Goal: Book appointment/travel/reservation

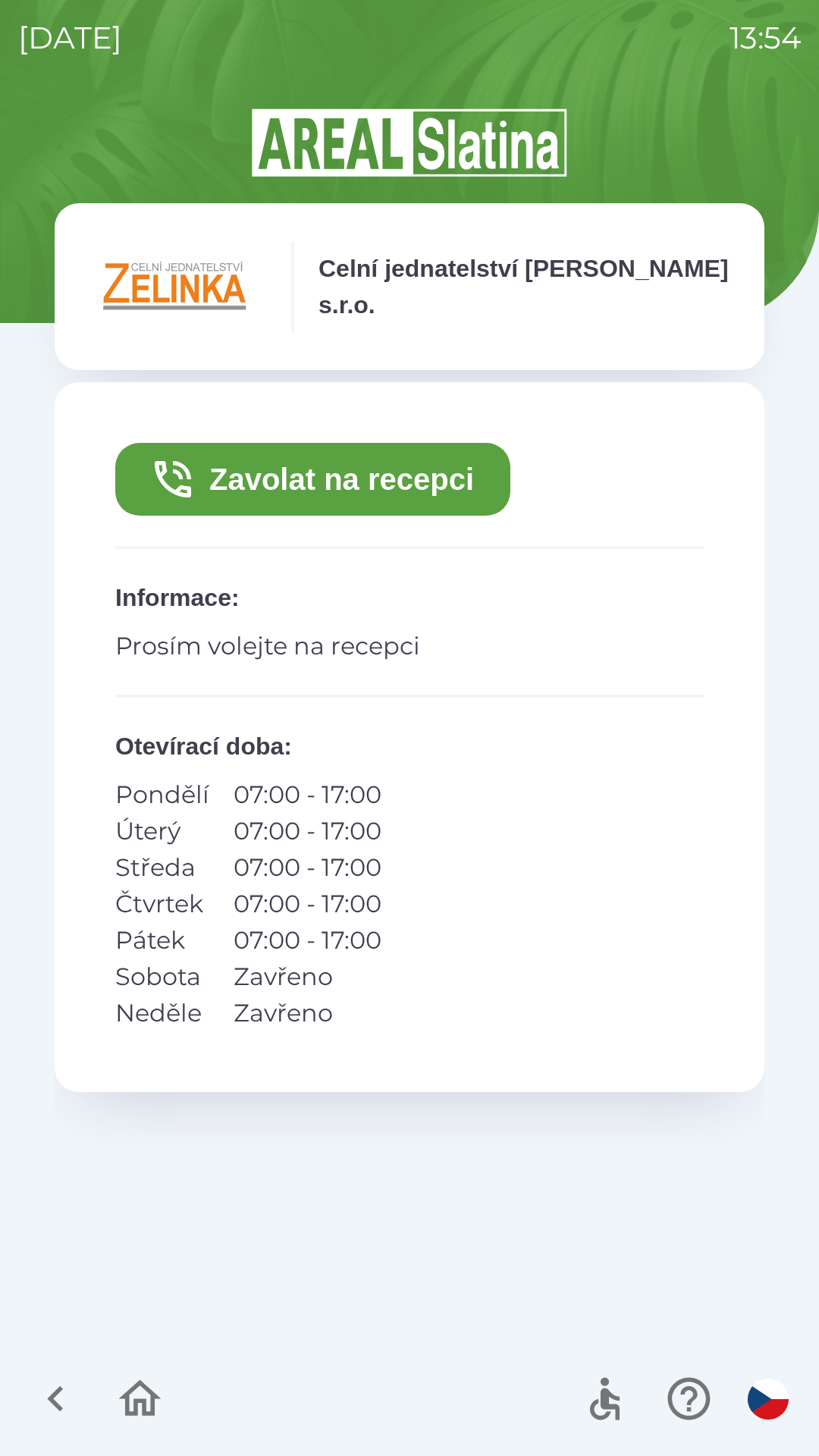
click at [176, 466] on icon "button" at bounding box center [172, 478] width 36 height 36
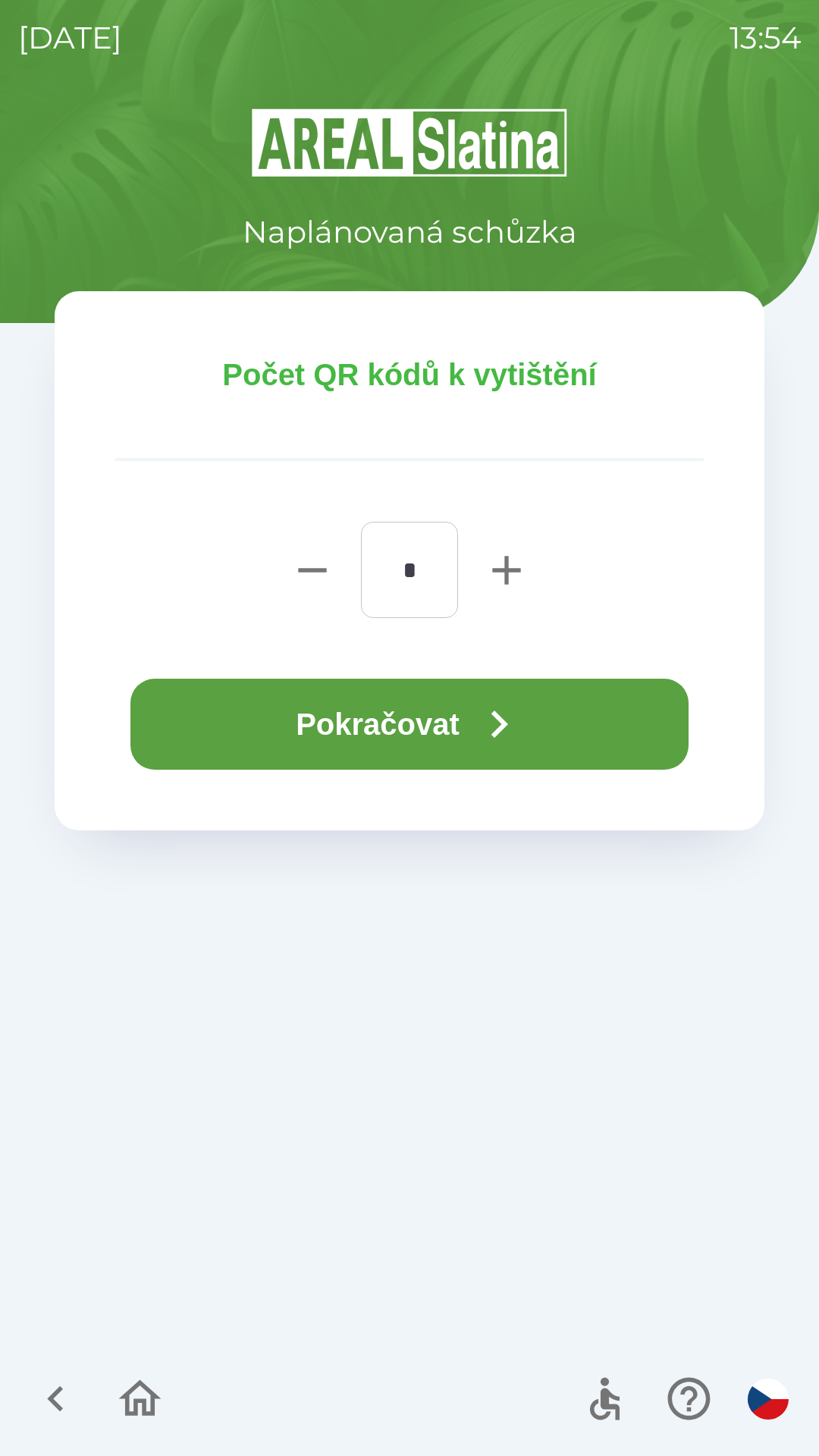
click at [261, 732] on button "Pokračovat" at bounding box center [409, 724] width 558 height 91
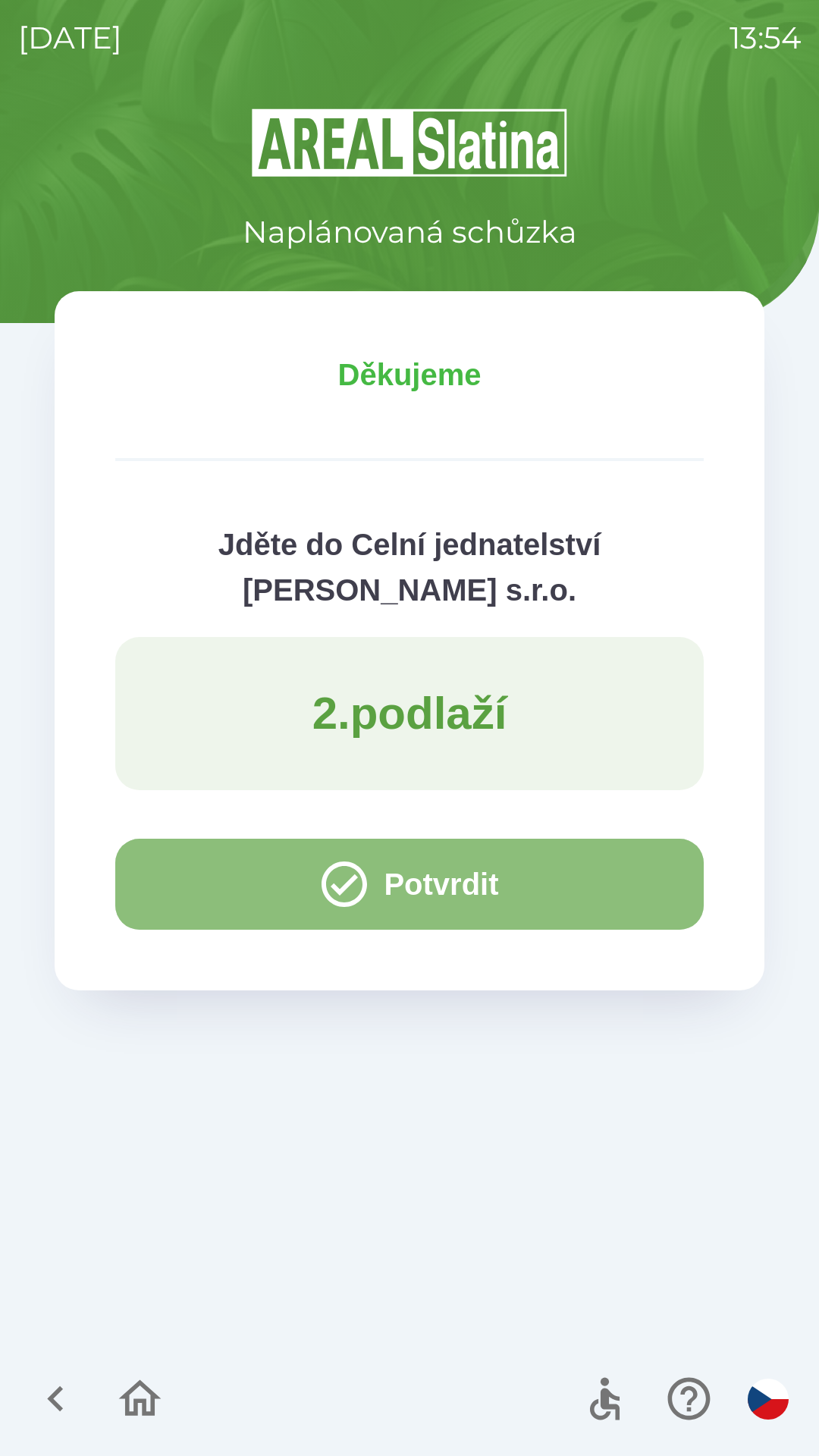
click at [594, 907] on button "Potvrdit" at bounding box center [410, 884] width 589 height 91
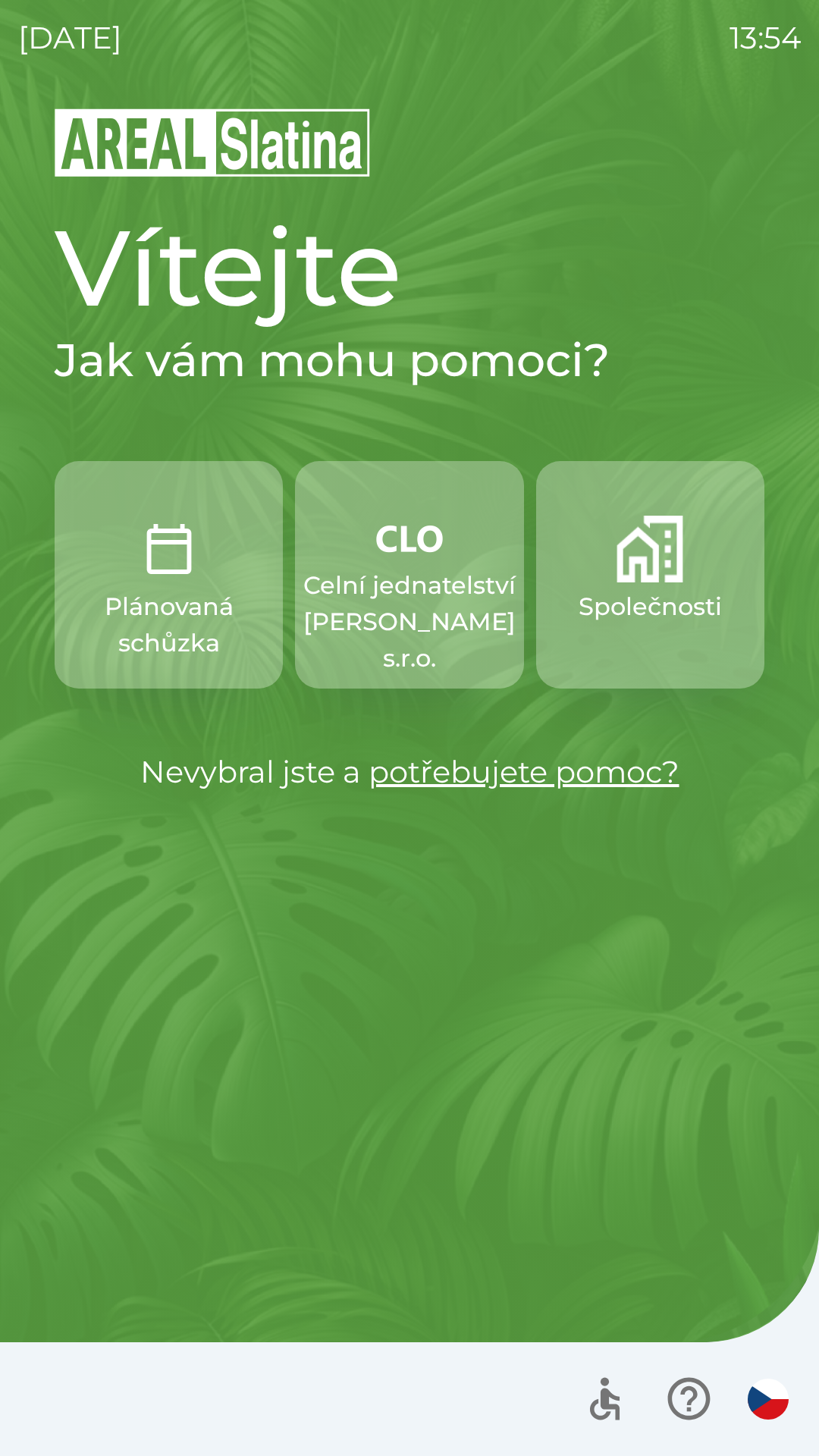
click at [180, 575] on img "button" at bounding box center [169, 549] width 67 height 67
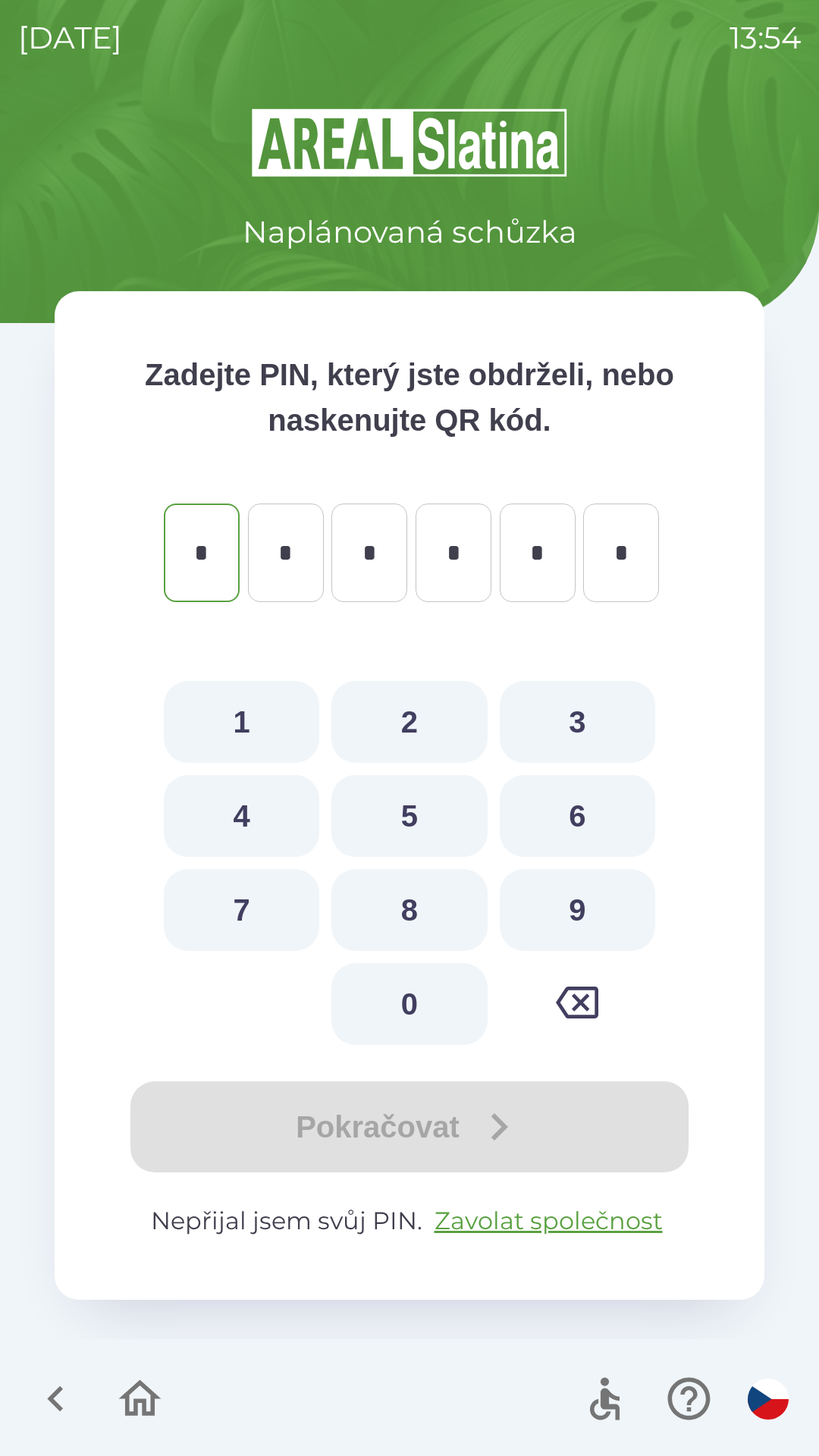
click at [144, 1408] on icon "button" at bounding box center [140, 1398] width 42 height 36
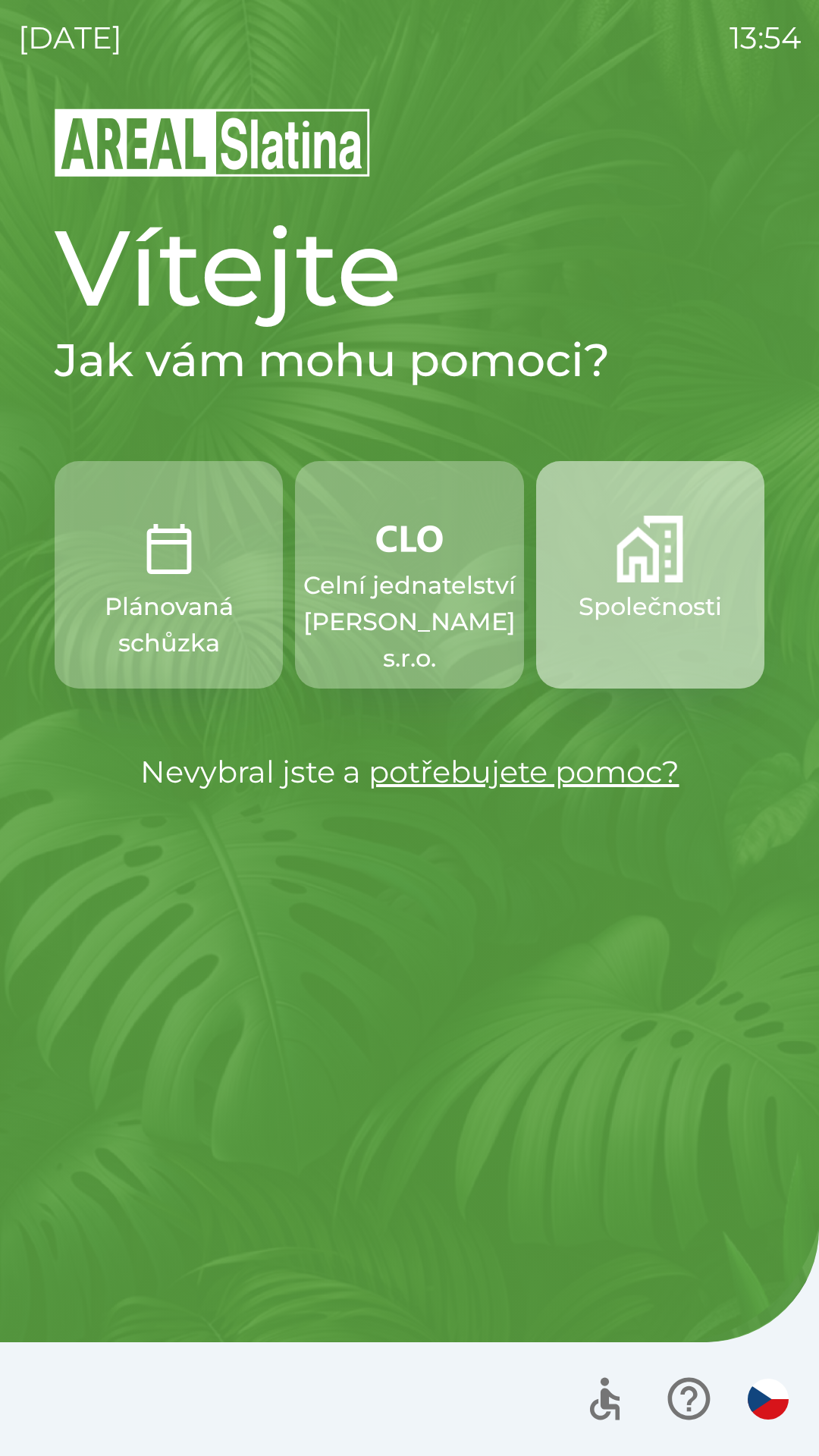
click at [644, 595] on p "Společnosti" at bounding box center [651, 606] width 144 height 36
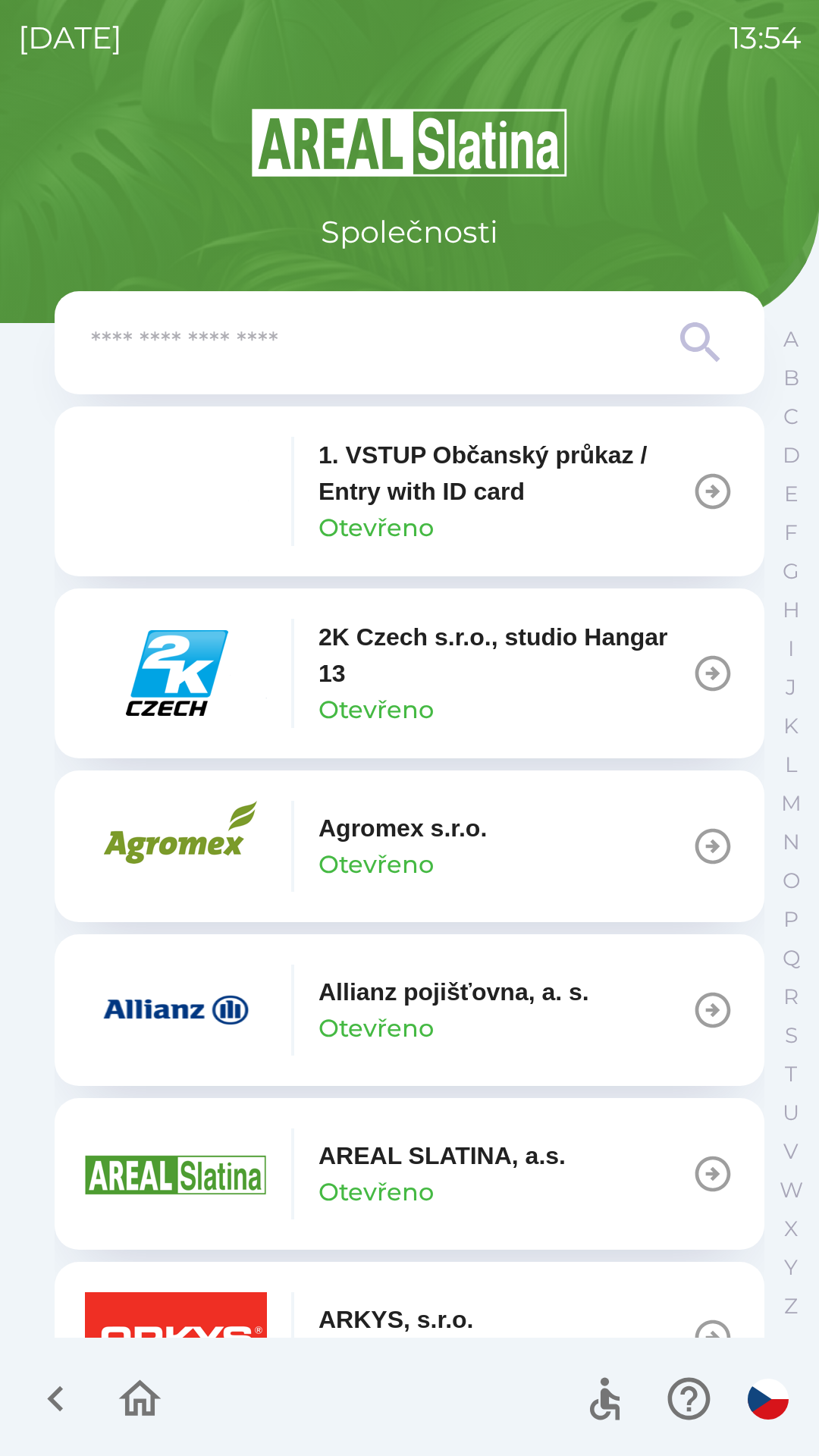
click at [502, 327] on input "text" at bounding box center [378, 343] width 576 height 41
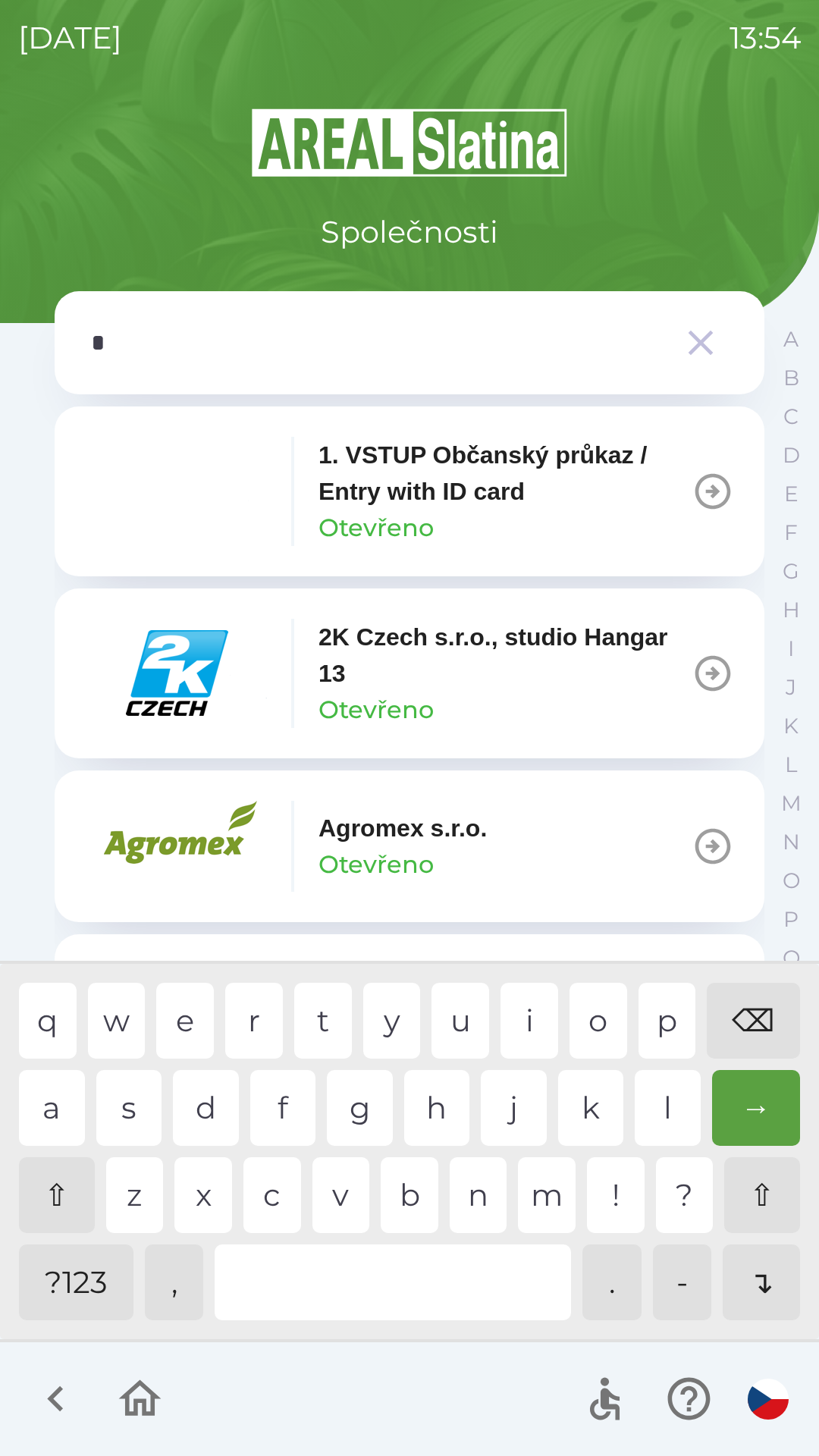
click at [193, 1027] on div "e" at bounding box center [185, 1020] width 58 height 76
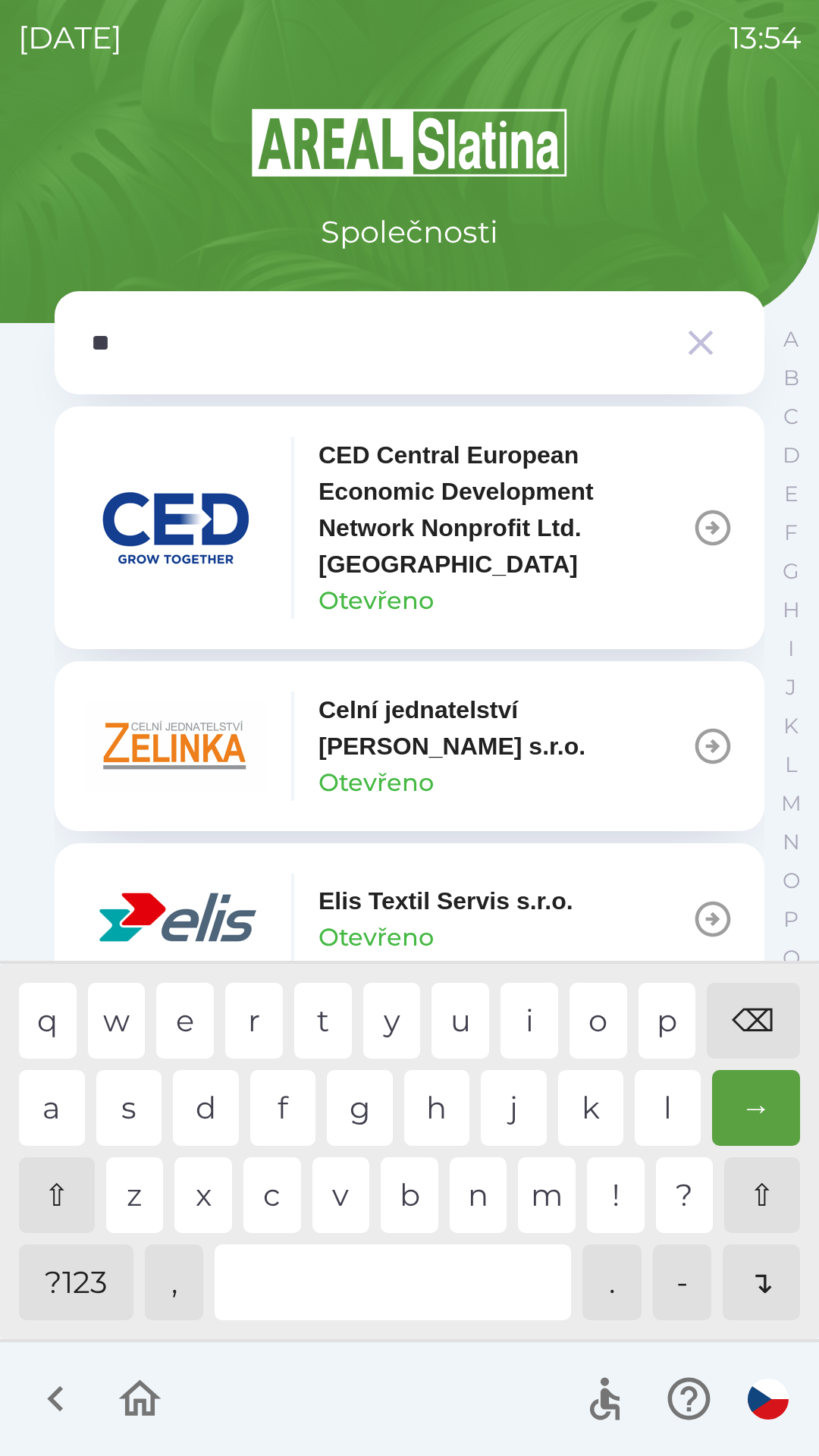
click at [656, 1128] on div "l" at bounding box center [667, 1108] width 66 height 76
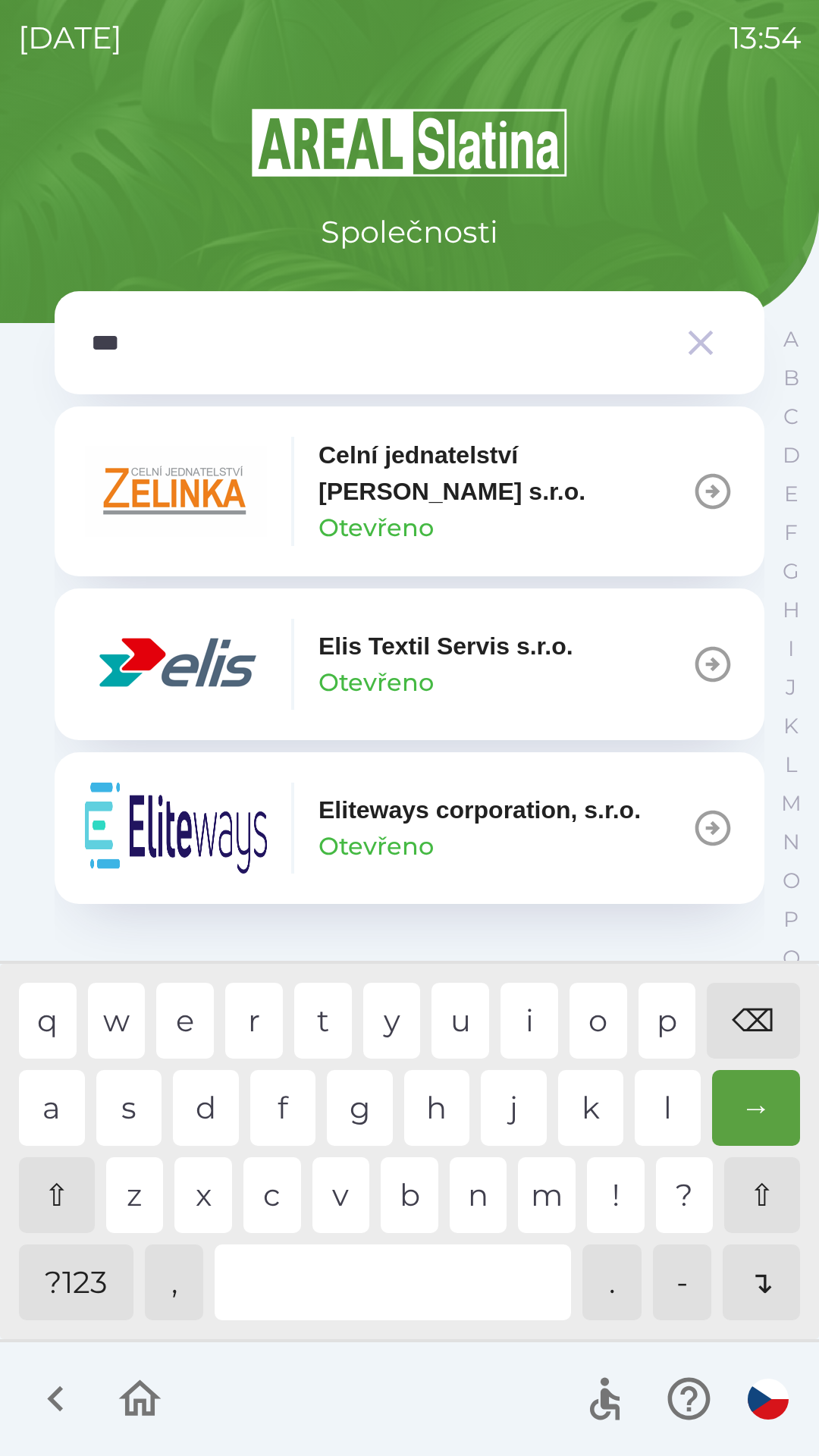
type input "****"
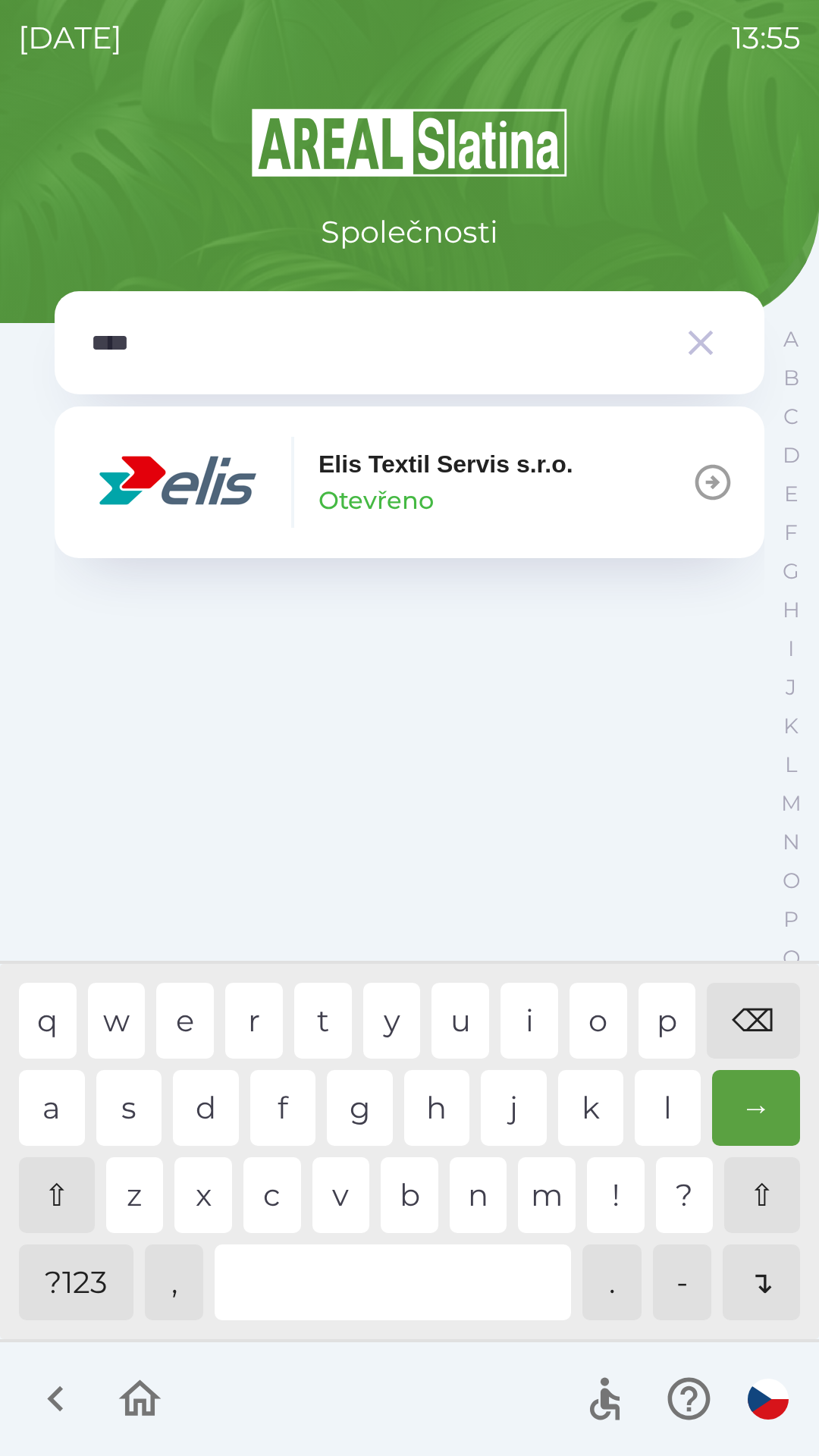
click at [551, 466] on p "Elis Textil Servis s.r.o." at bounding box center [446, 464] width 255 height 36
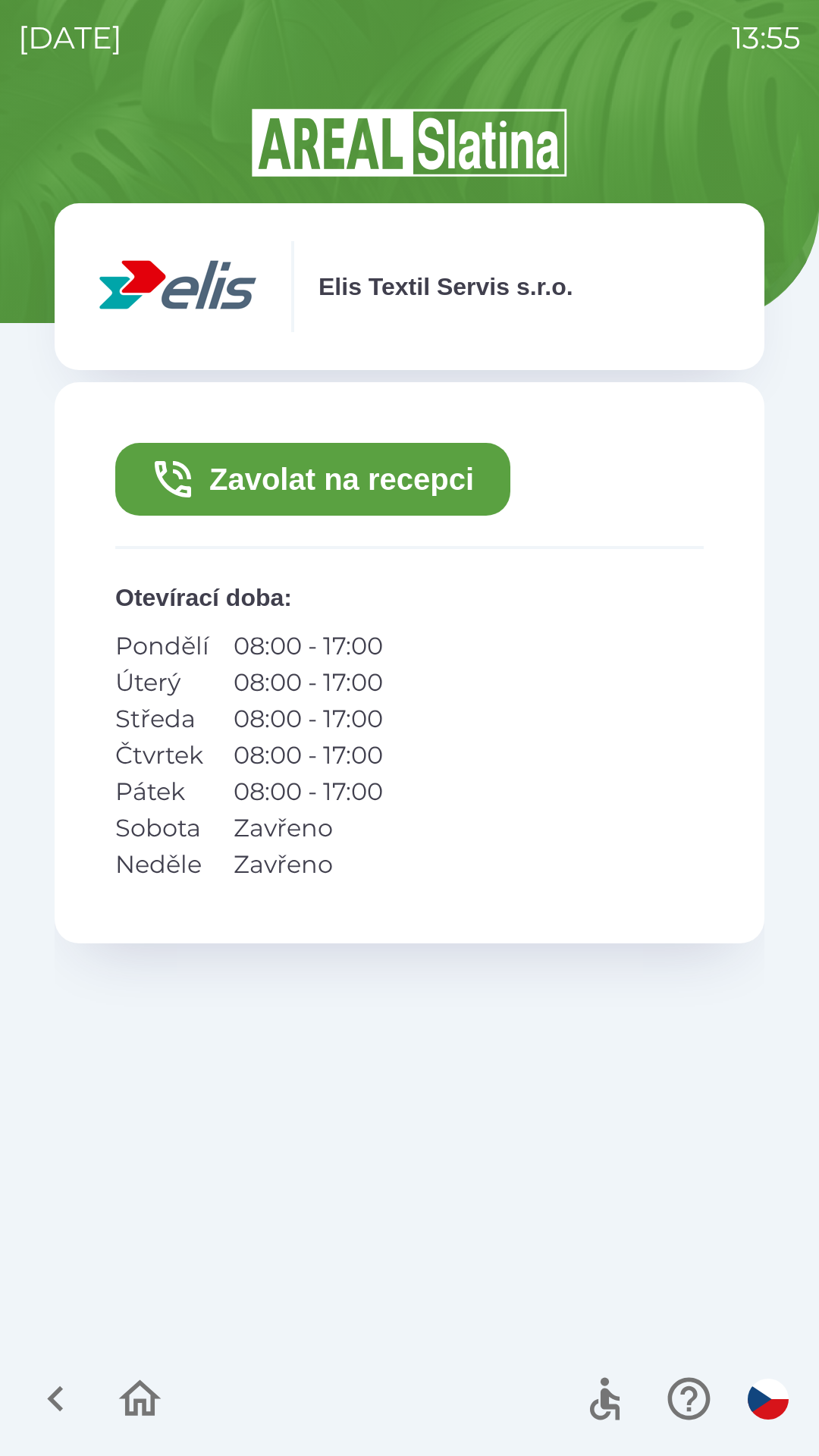
click at [402, 479] on button "Zavolat na recepci" at bounding box center [312, 479] width 395 height 73
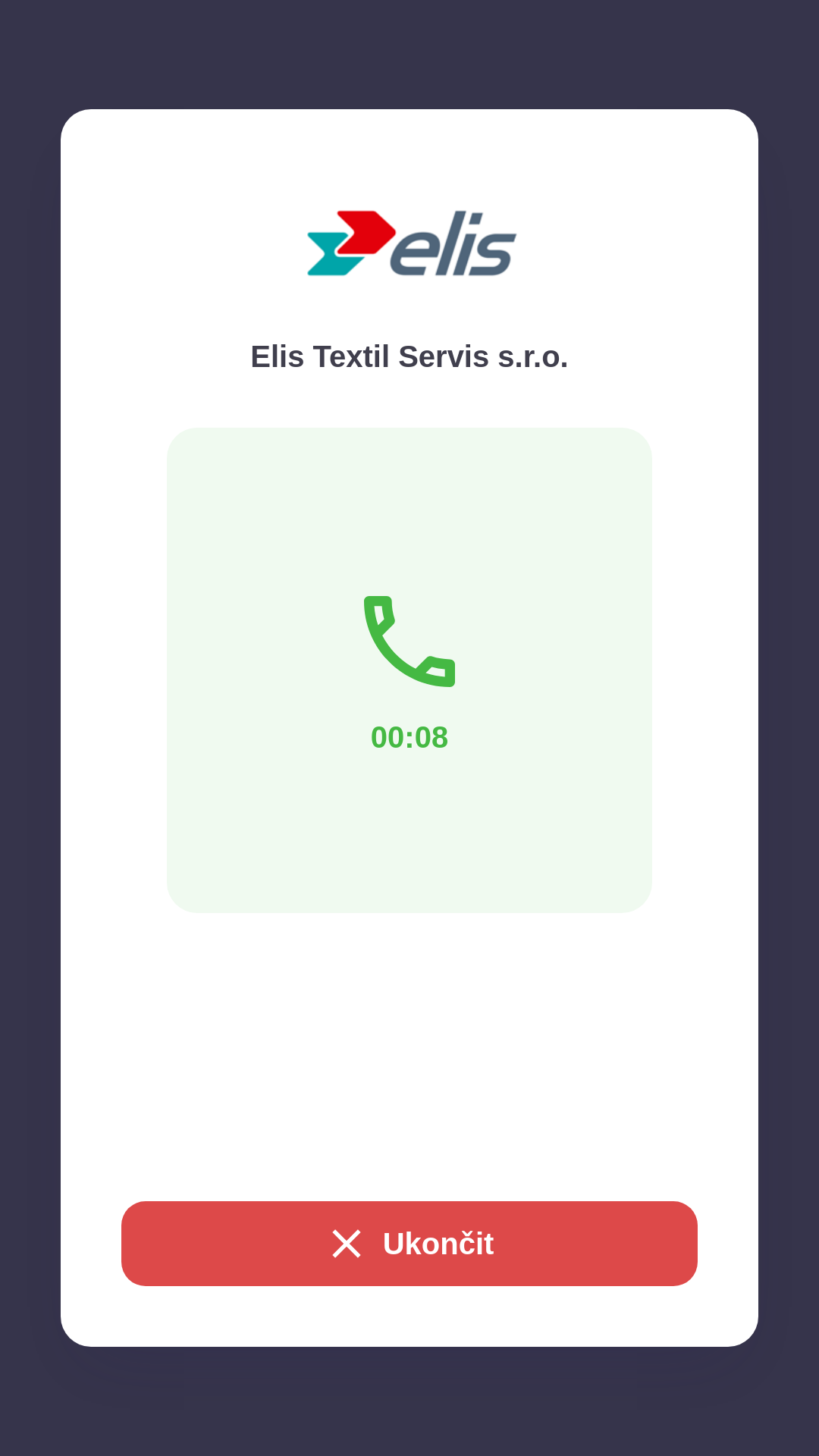
click at [571, 1247] on button "Ukončit" at bounding box center [409, 1243] width 576 height 85
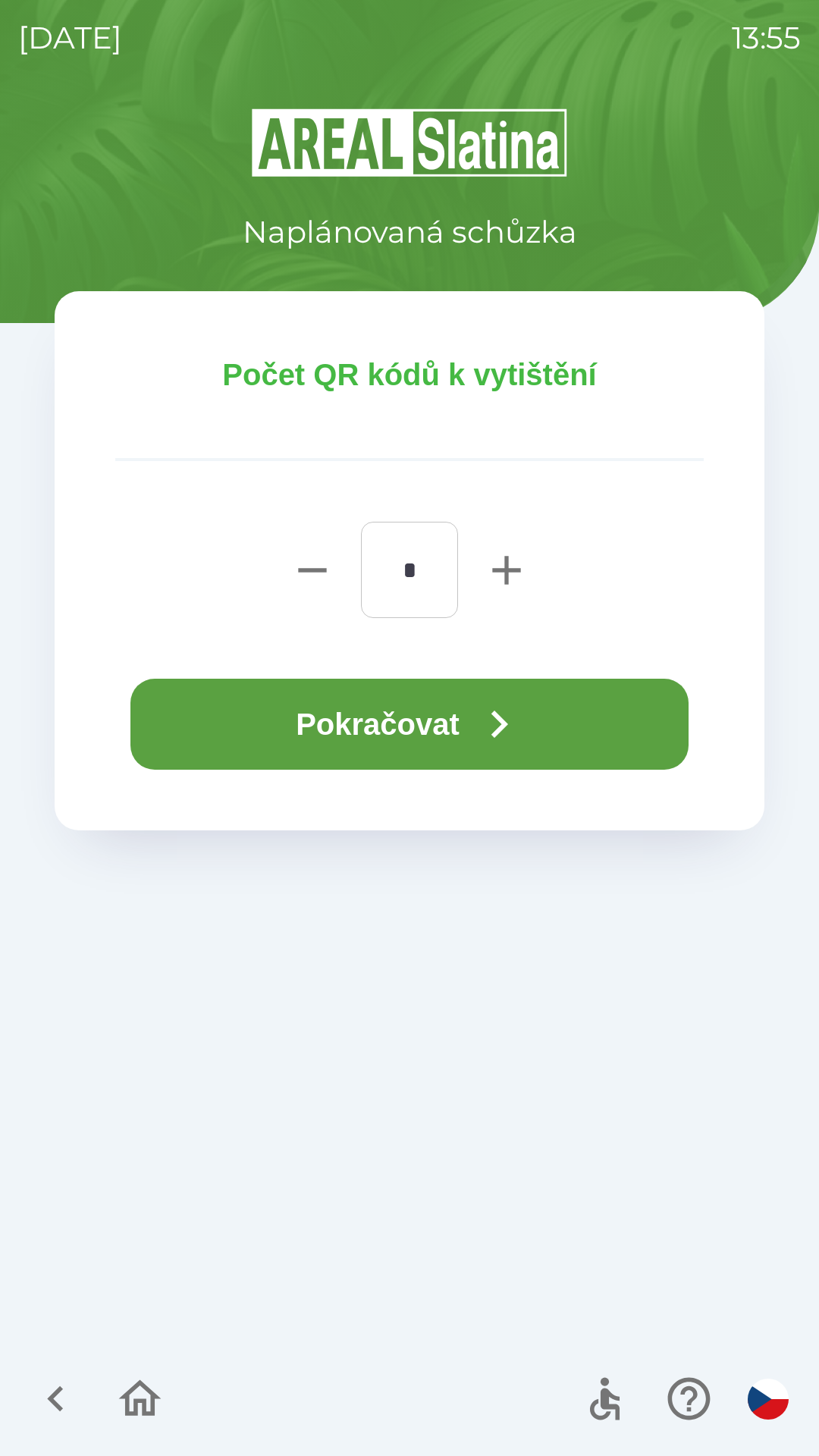
click at [464, 694] on button "Pokračovat" at bounding box center [409, 724] width 558 height 91
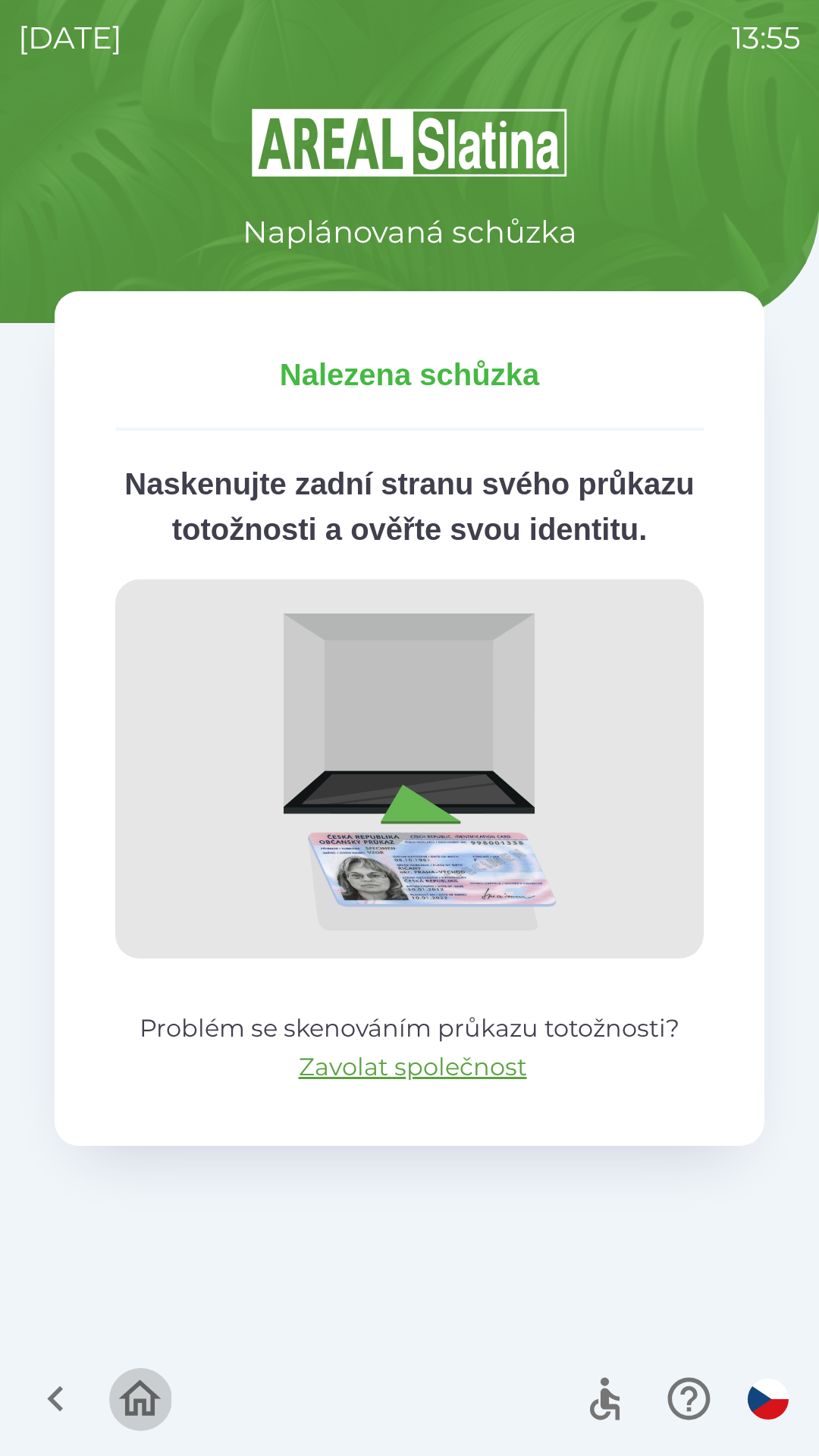
click at [132, 1396] on icon "button" at bounding box center [140, 1399] width 51 height 51
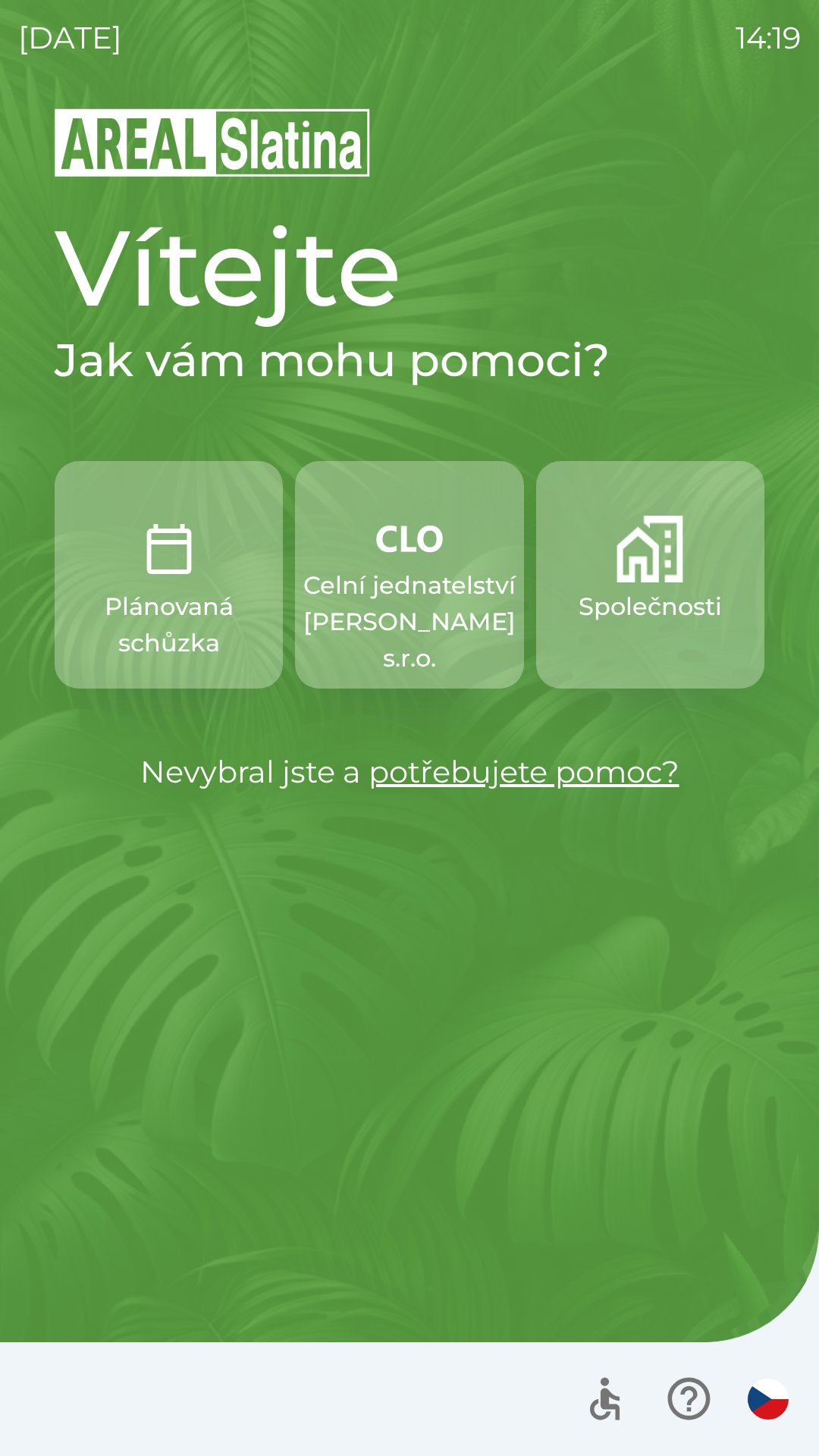
click at [652, 559] on img "button" at bounding box center [650, 549] width 67 height 67
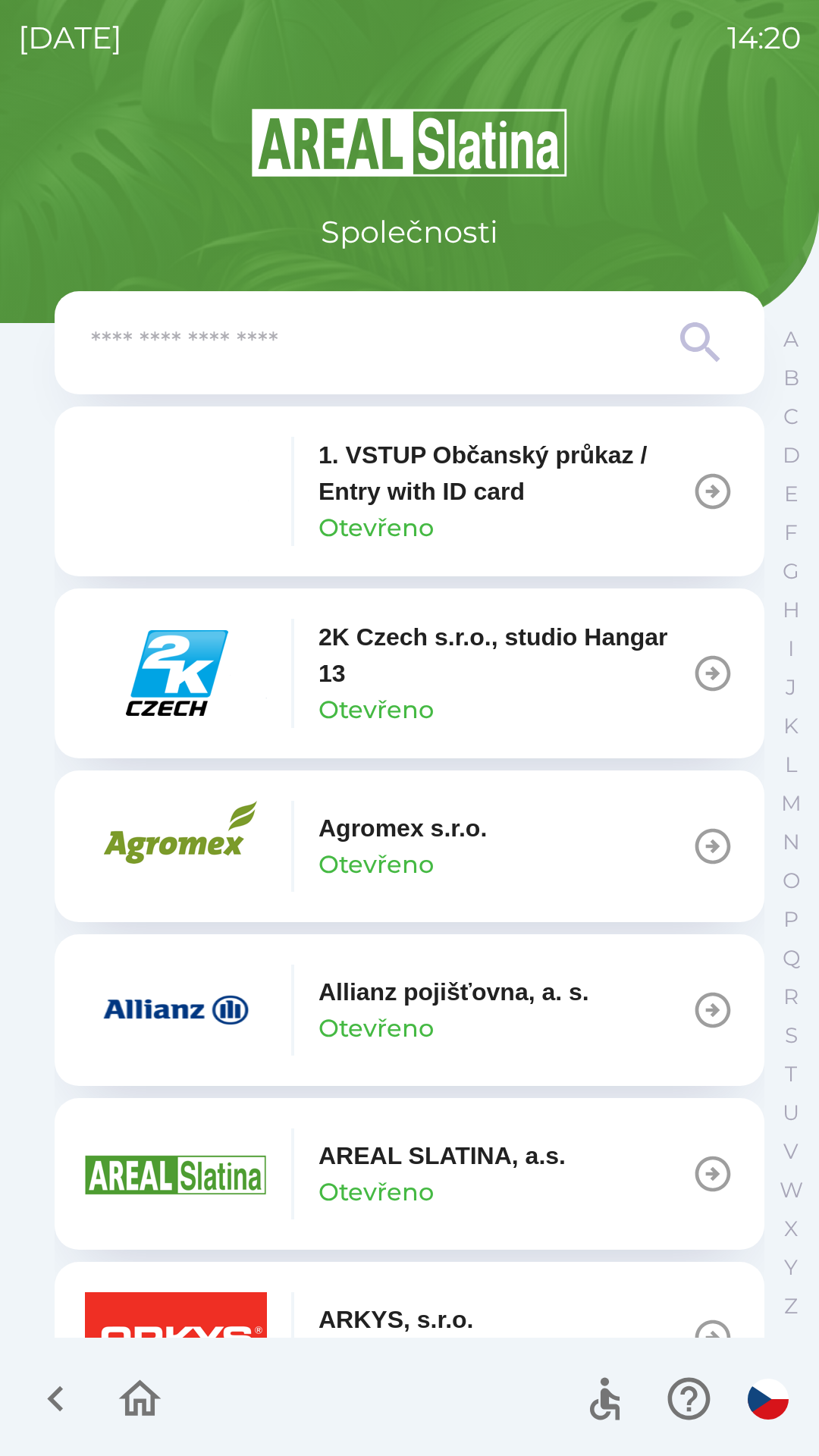
click at [466, 337] on input "text" at bounding box center [378, 343] width 576 height 41
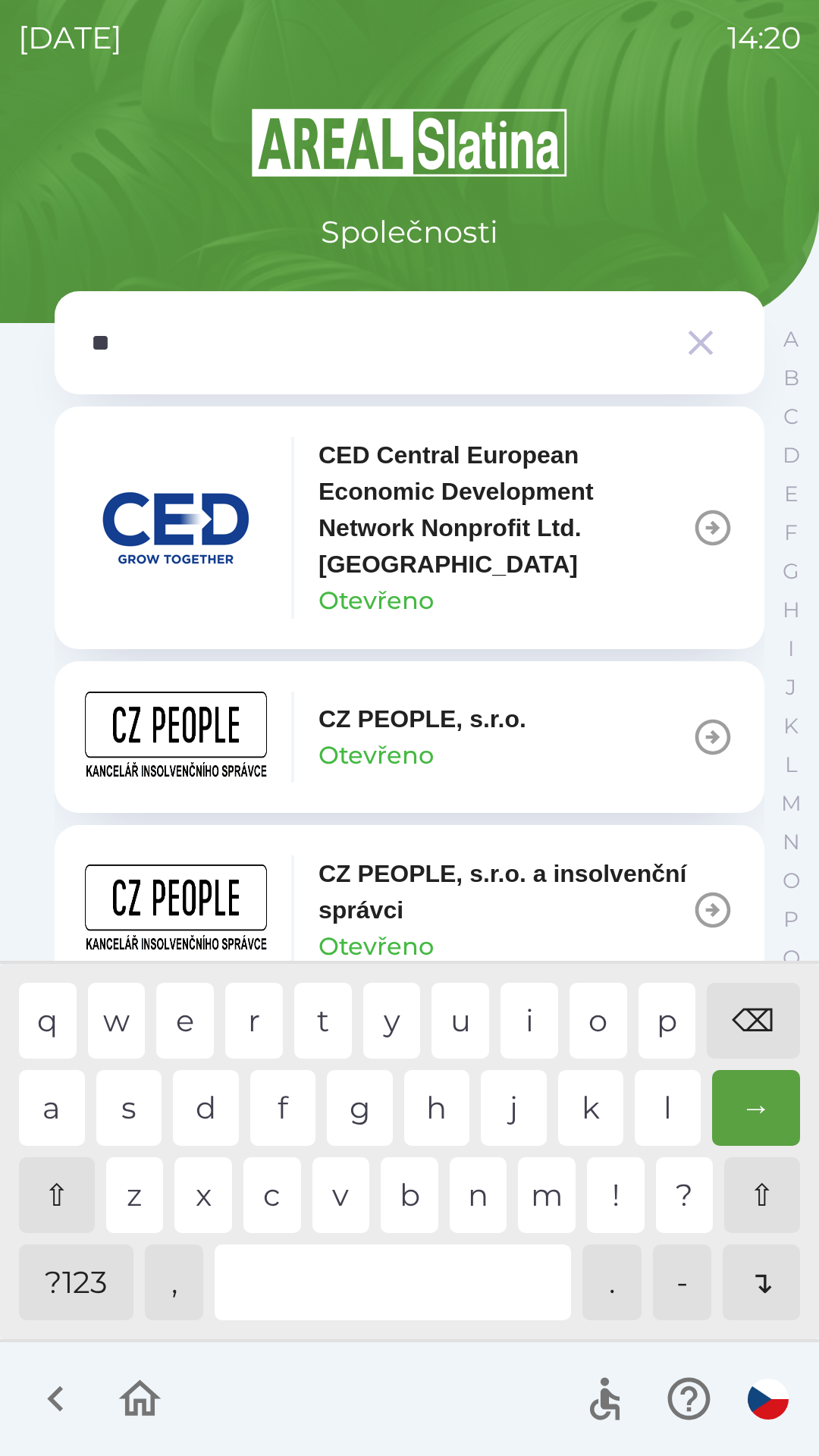
click at [658, 1033] on div "p" at bounding box center [667, 1020] width 58 height 76
type input "***"
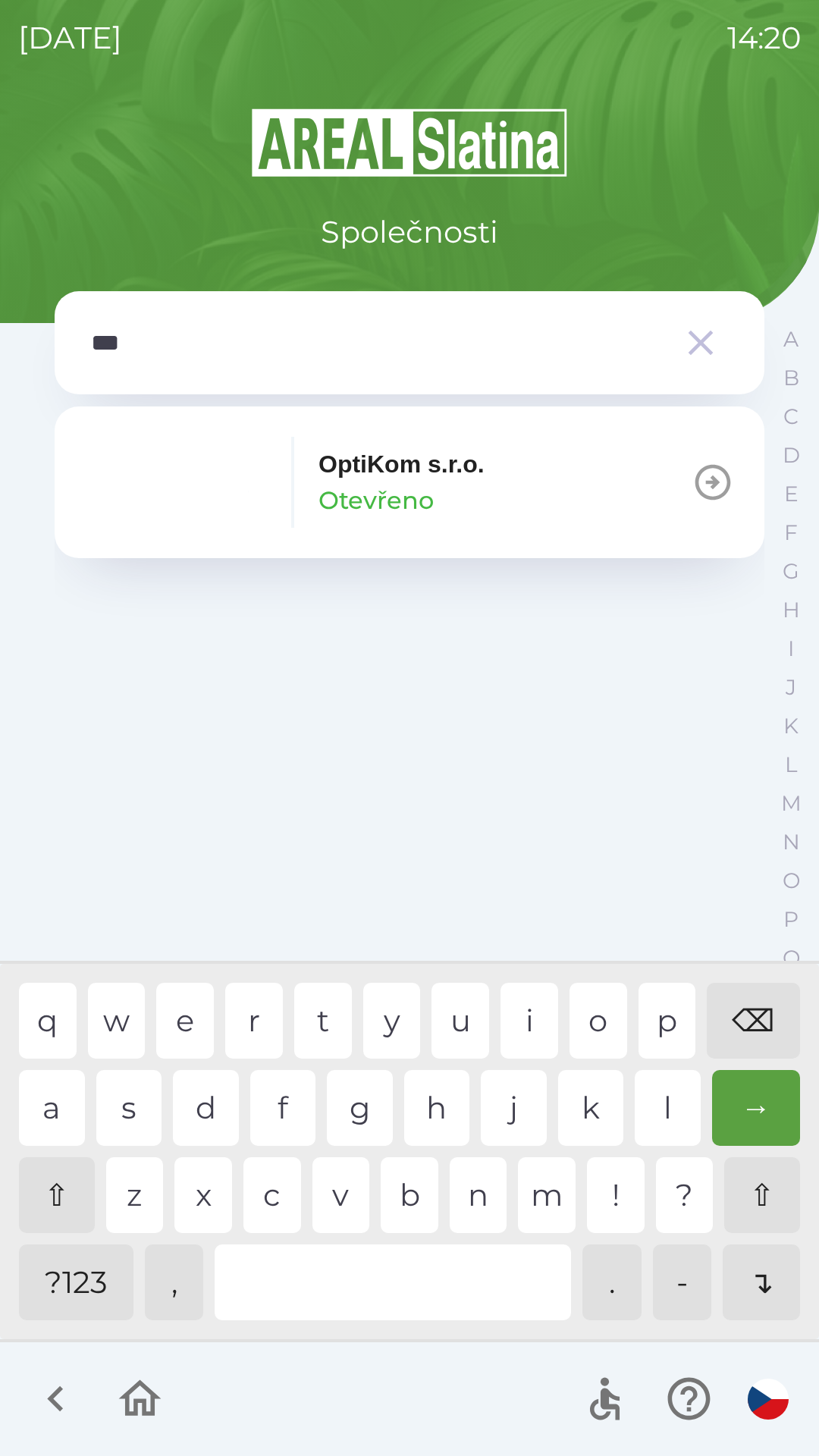
click at [398, 480] on p "OptiKom s.r.o." at bounding box center [402, 464] width 166 height 36
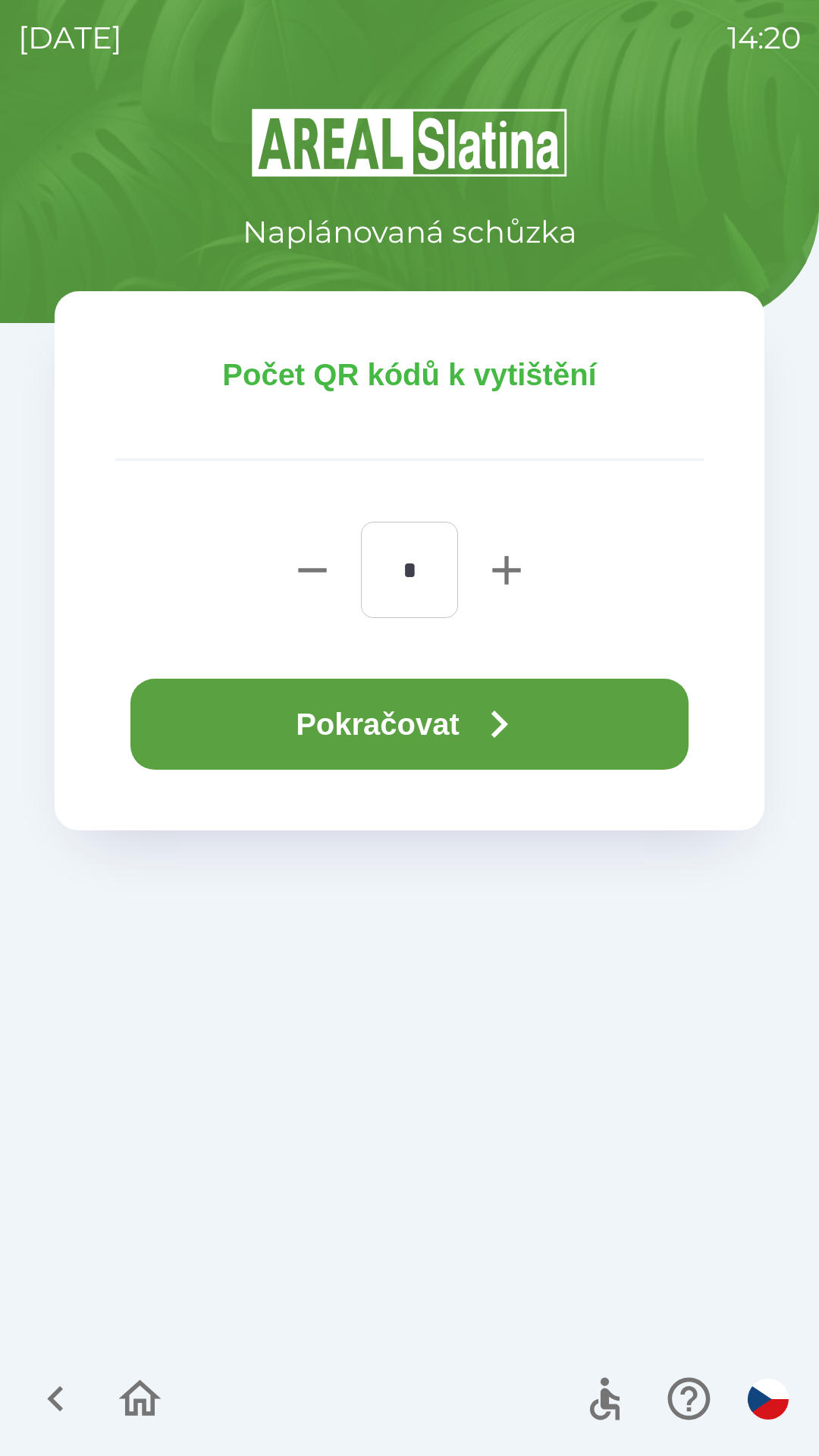
click at [394, 721] on button "Pokračovat" at bounding box center [409, 724] width 558 height 91
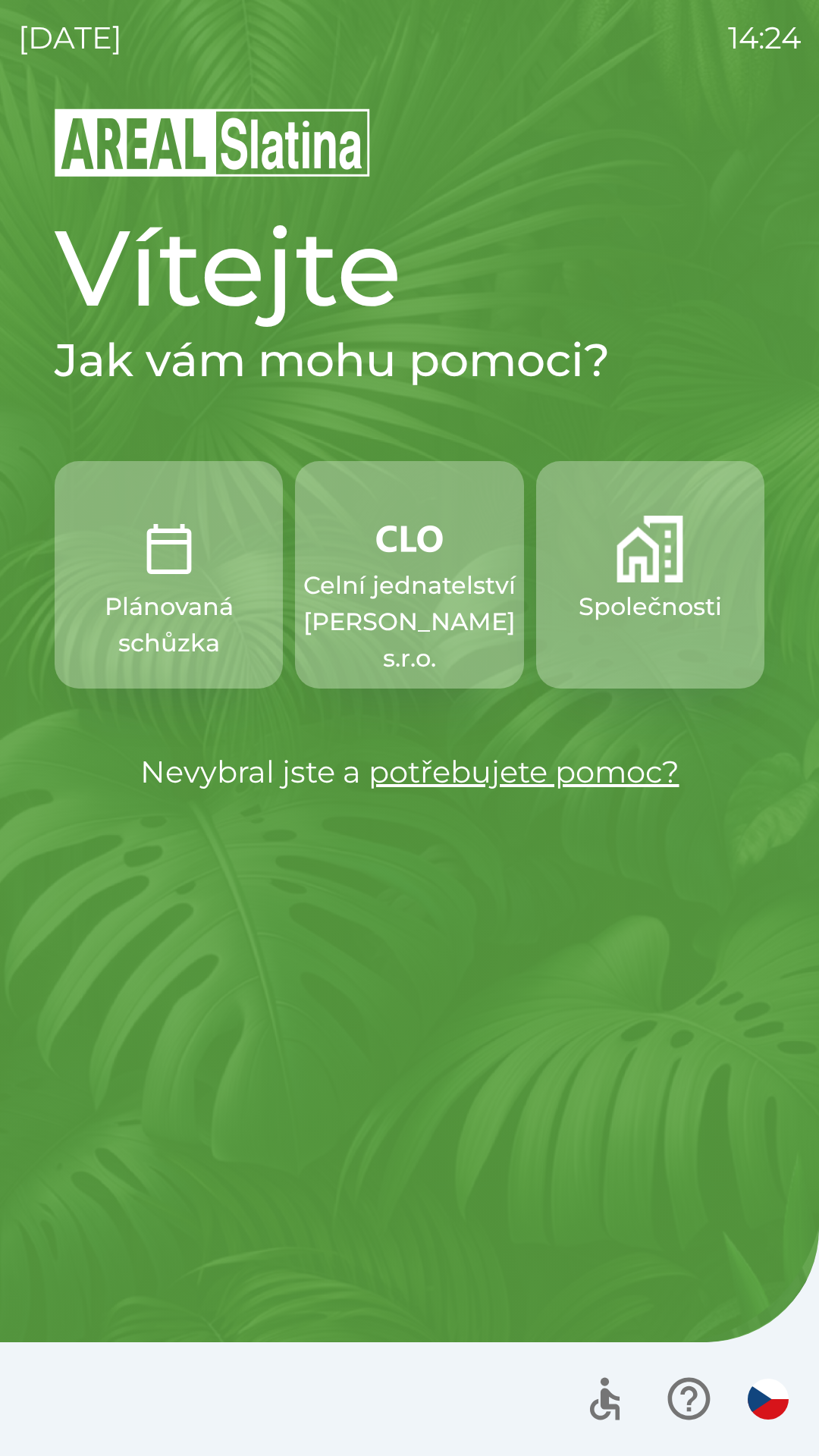
click at [619, 590] on p "Společnosti" at bounding box center [651, 606] width 144 height 36
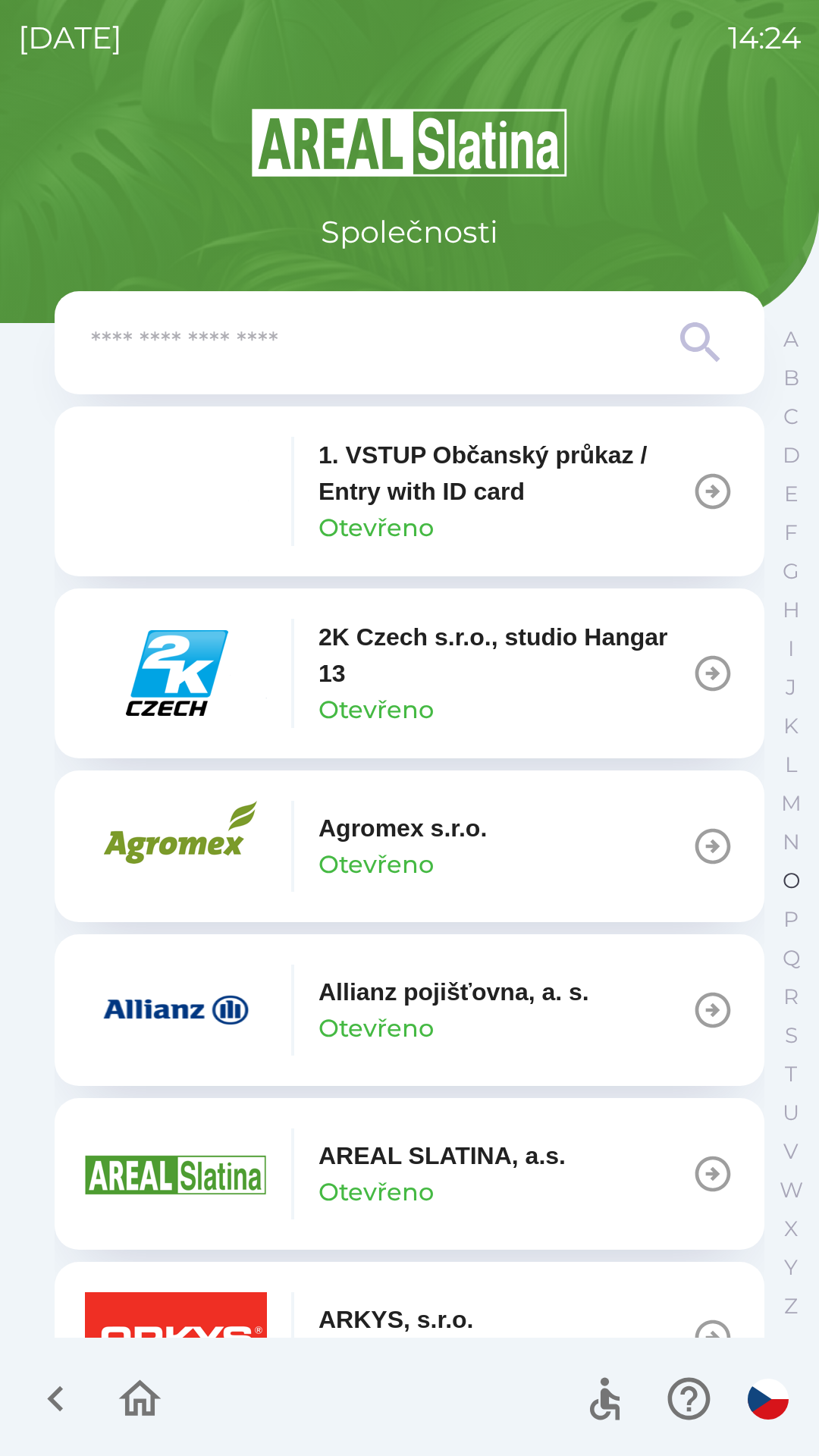
click at [786, 871] on p "O" at bounding box center [791, 880] width 18 height 27
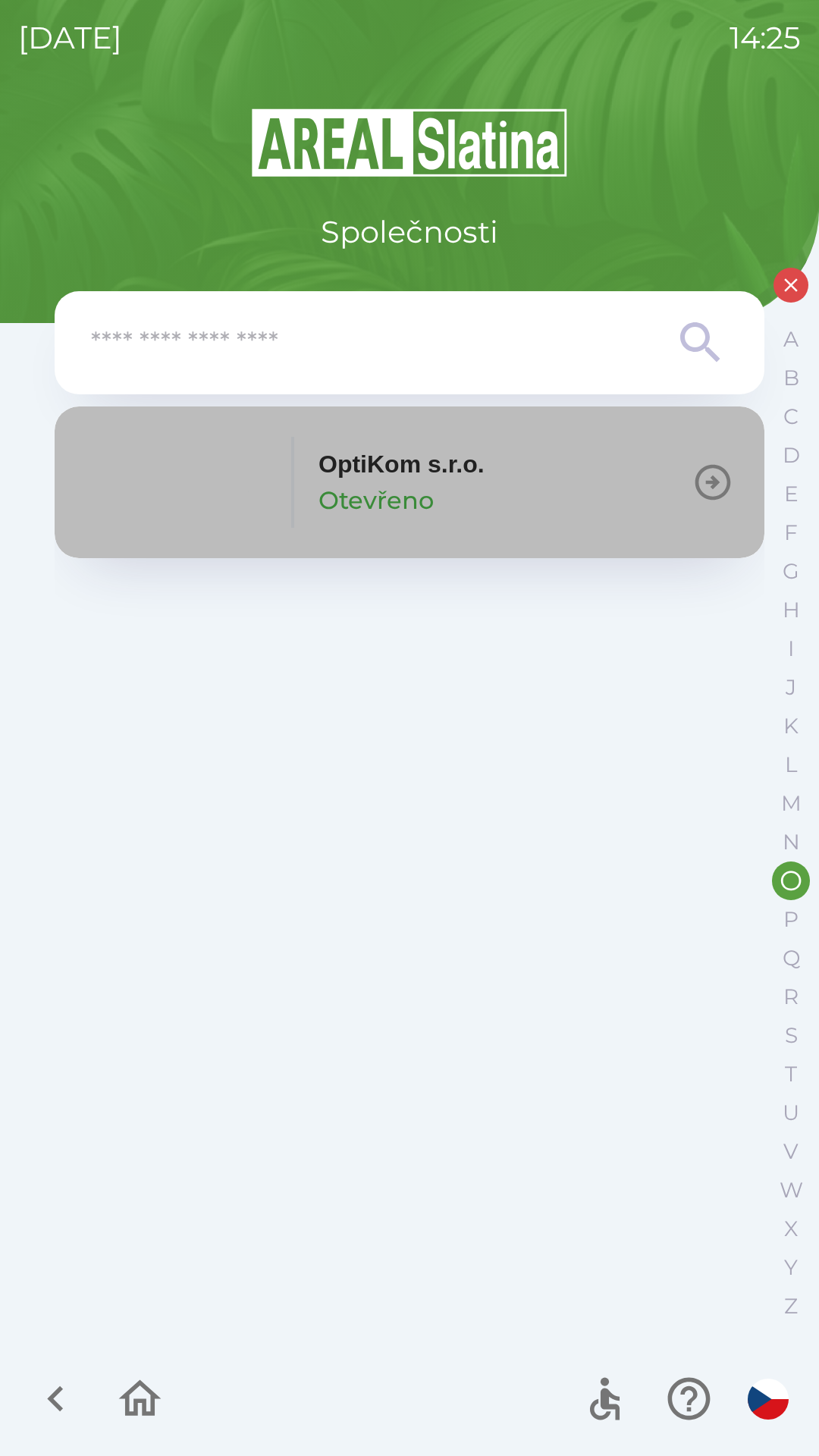
click at [548, 454] on button "OptiKom s.r.o. Otevřeno" at bounding box center [409, 482] width 710 height 152
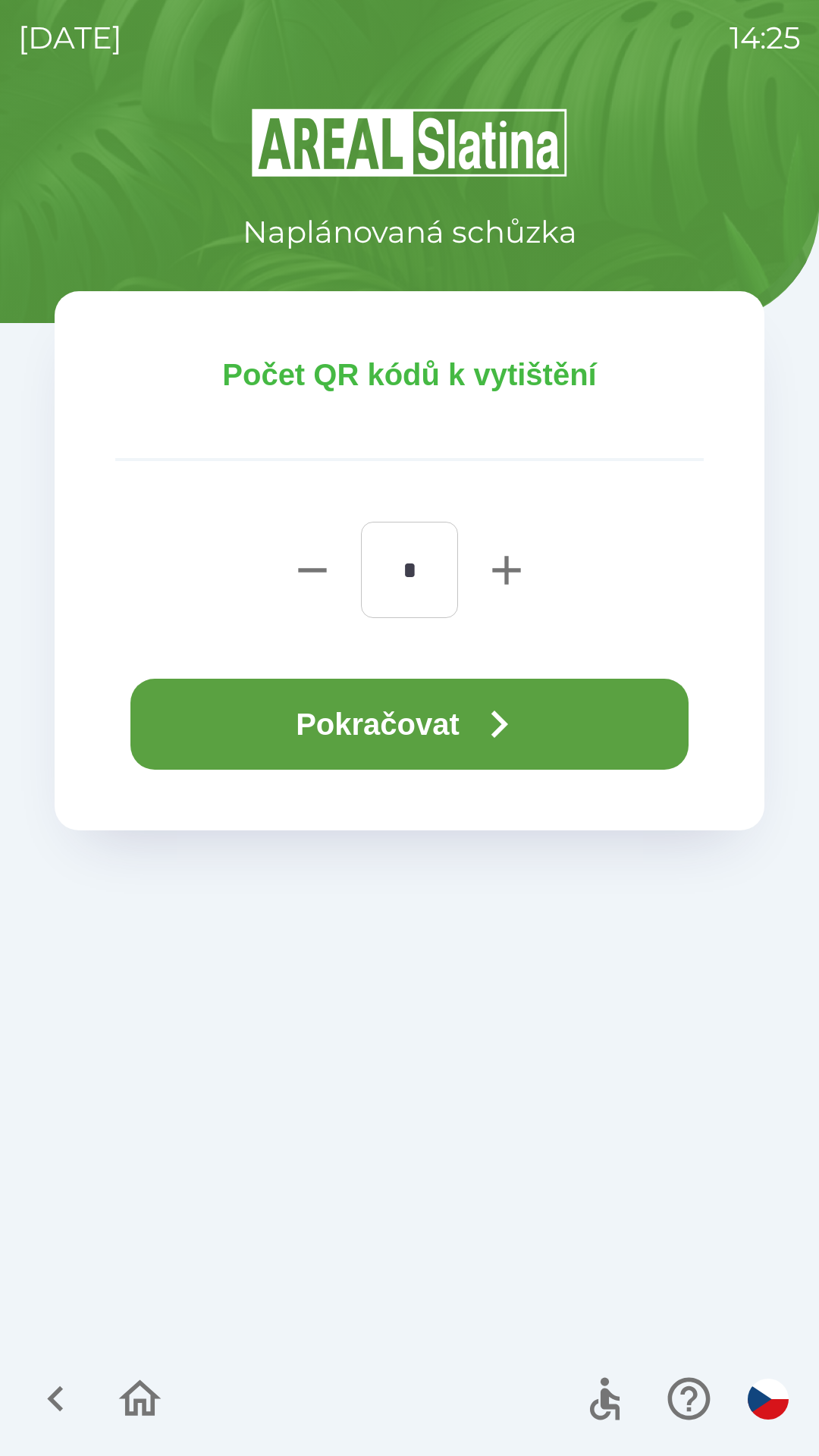
click at [508, 729] on icon "button" at bounding box center [499, 725] width 17 height 28
